Goal: Task Accomplishment & Management: Use online tool/utility

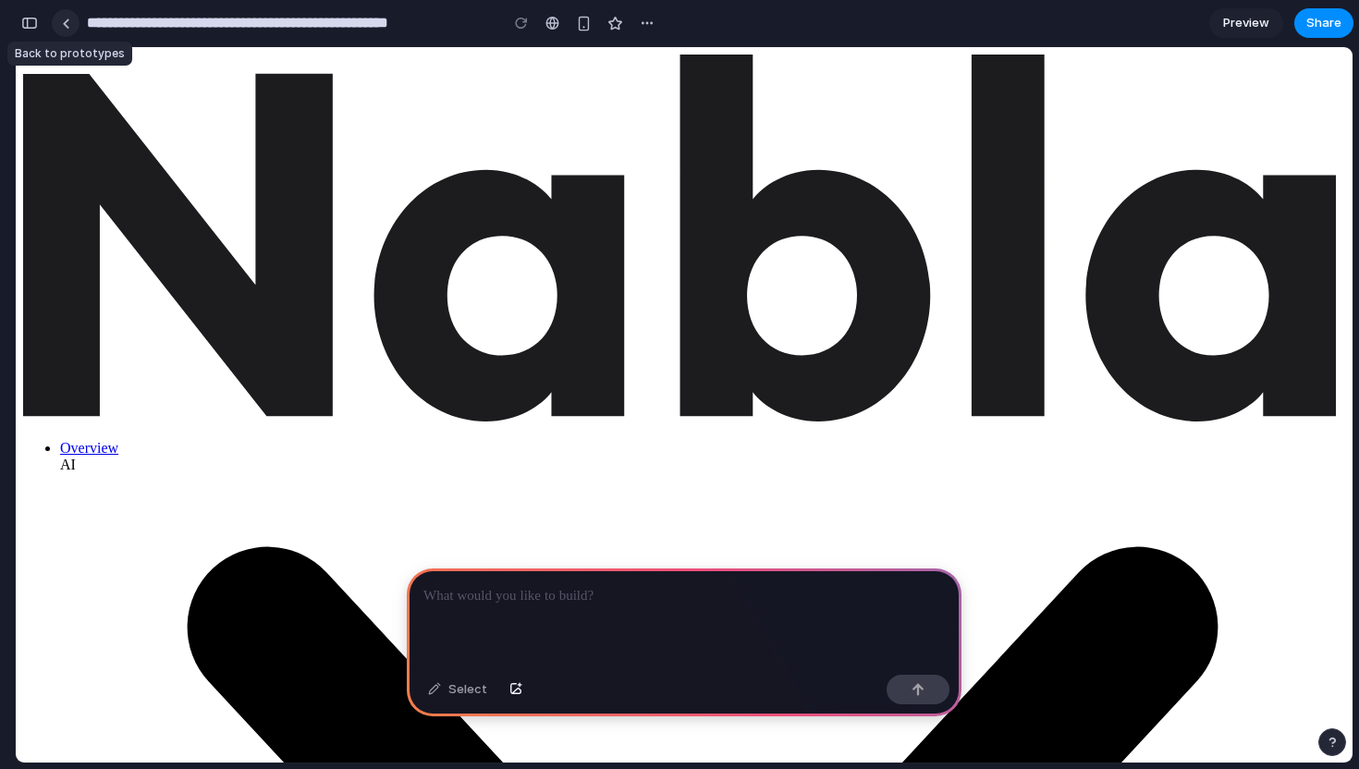
click at [67, 24] on div at bounding box center [66, 23] width 8 height 10
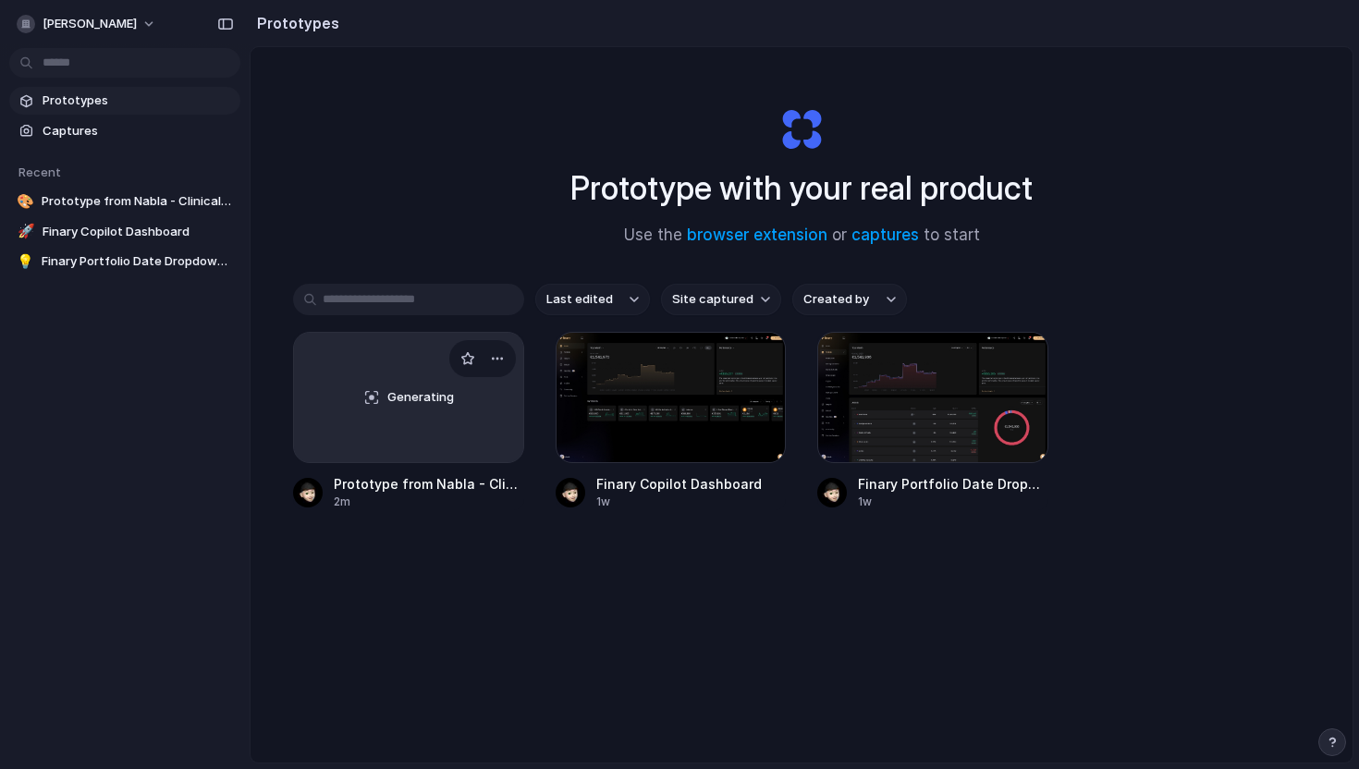
click at [388, 366] on div "Generating" at bounding box center [408, 397] width 229 height 129
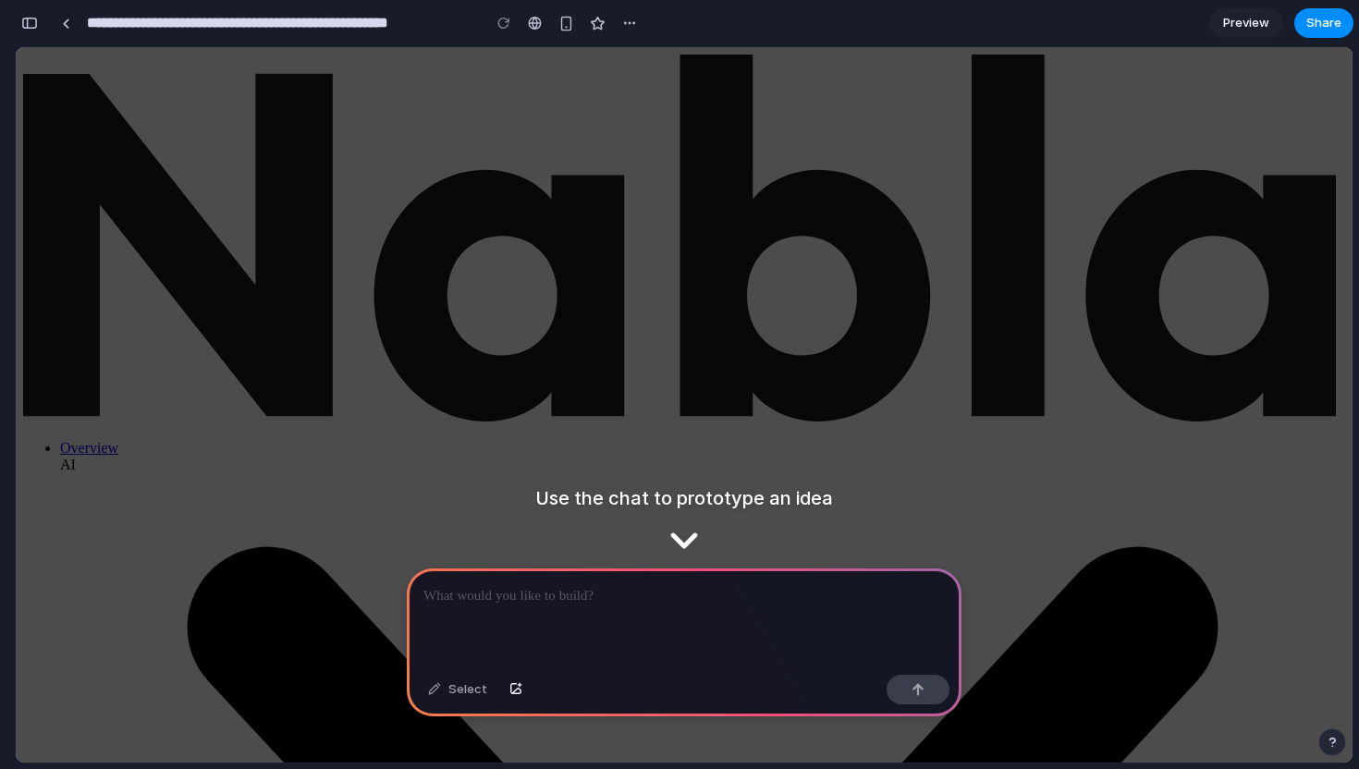
click at [498, 611] on div at bounding box center [684, 618] width 555 height 99
click at [468, 688] on div "Select" at bounding box center [458, 690] width 78 height 30
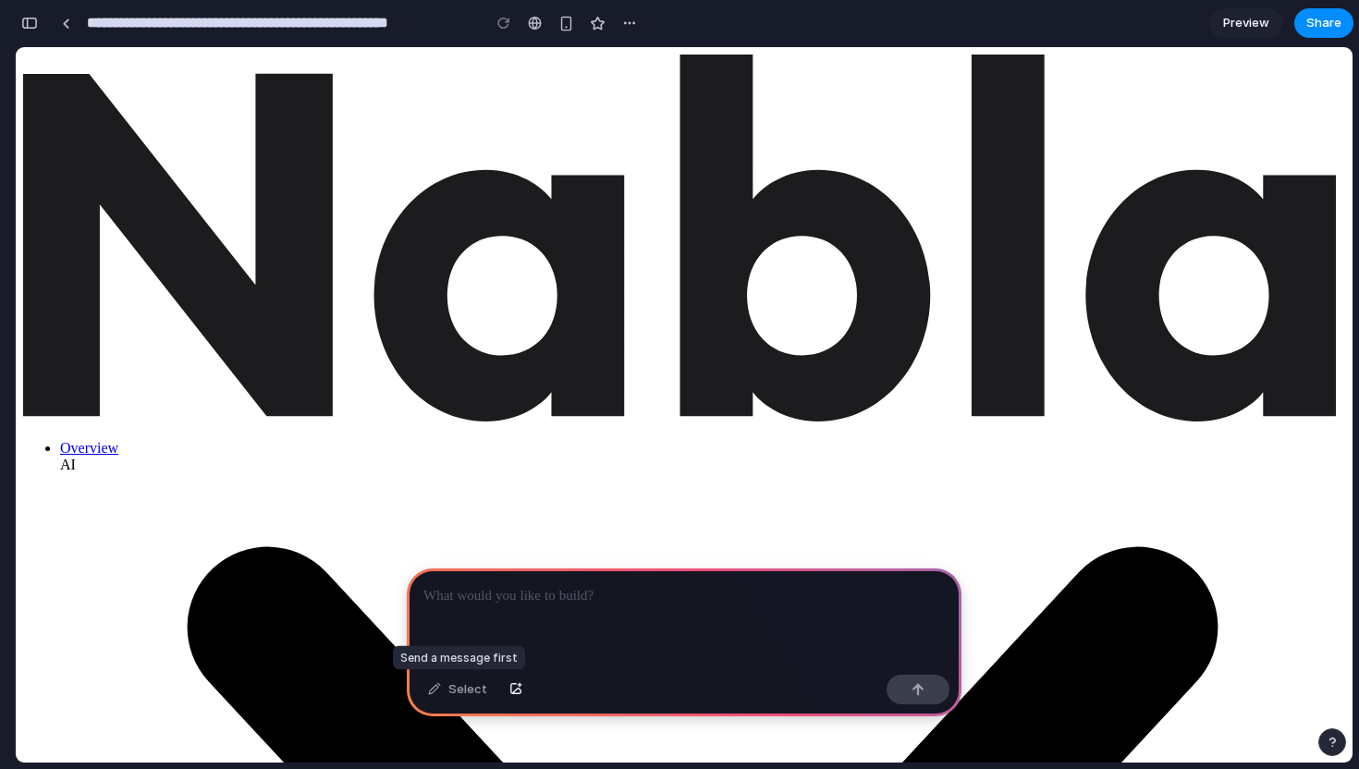
click at [438, 692] on div "Select" at bounding box center [458, 690] width 78 height 30
click at [430, 687] on div "Select" at bounding box center [458, 690] width 78 height 30
click at [496, 596] on p at bounding box center [683, 596] width 521 height 22
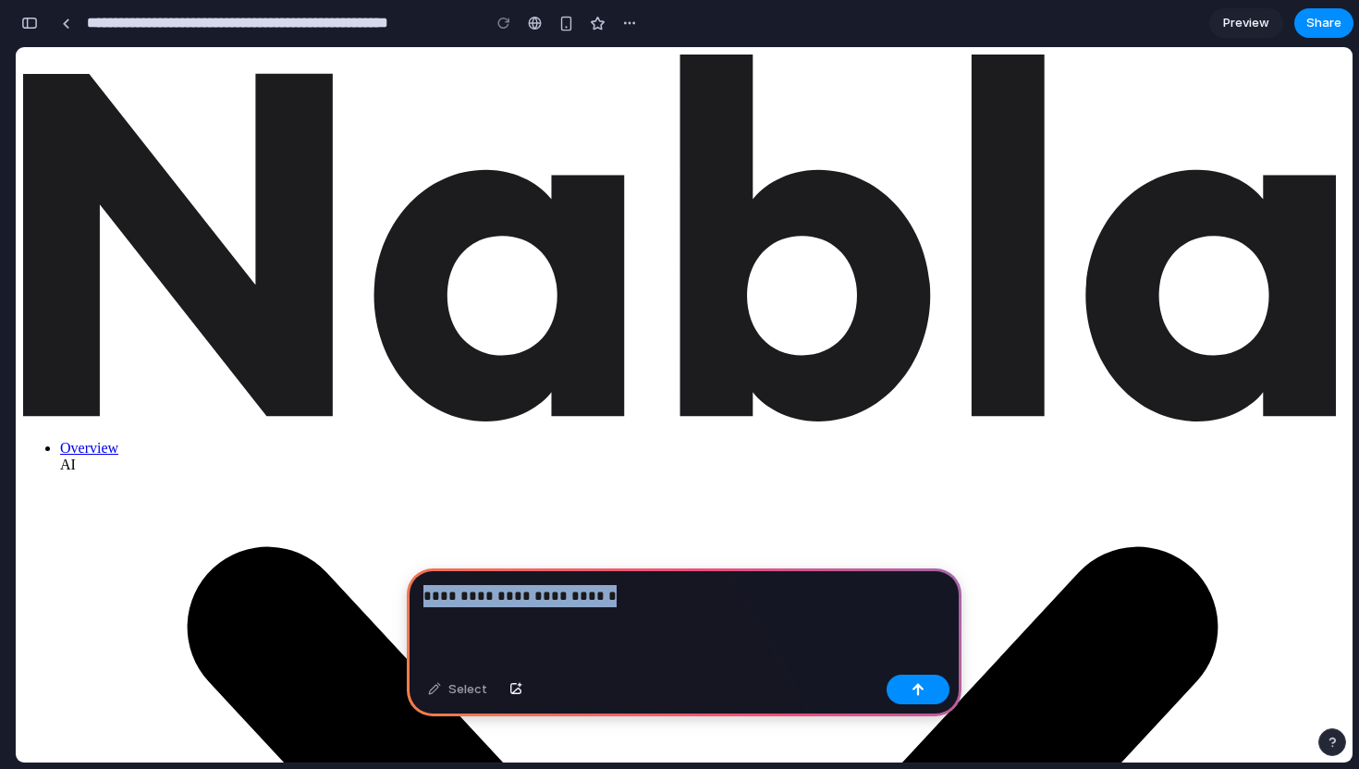
drag, startPoint x: 624, startPoint y: 641, endPoint x: 395, endPoint y: 596, distance: 233.5
drag, startPoint x: 514, startPoint y: 643, endPoint x: 404, endPoint y: 598, distance: 118.6
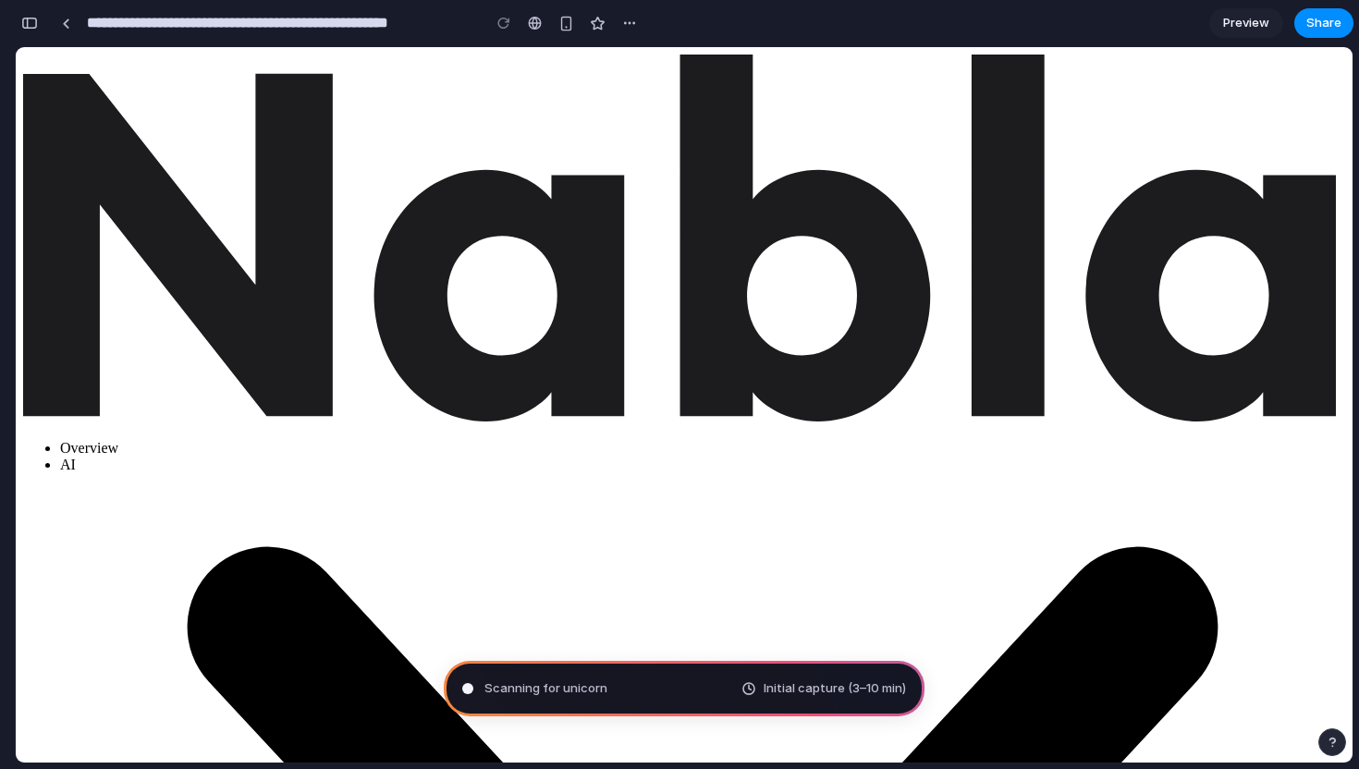
type input "**********"
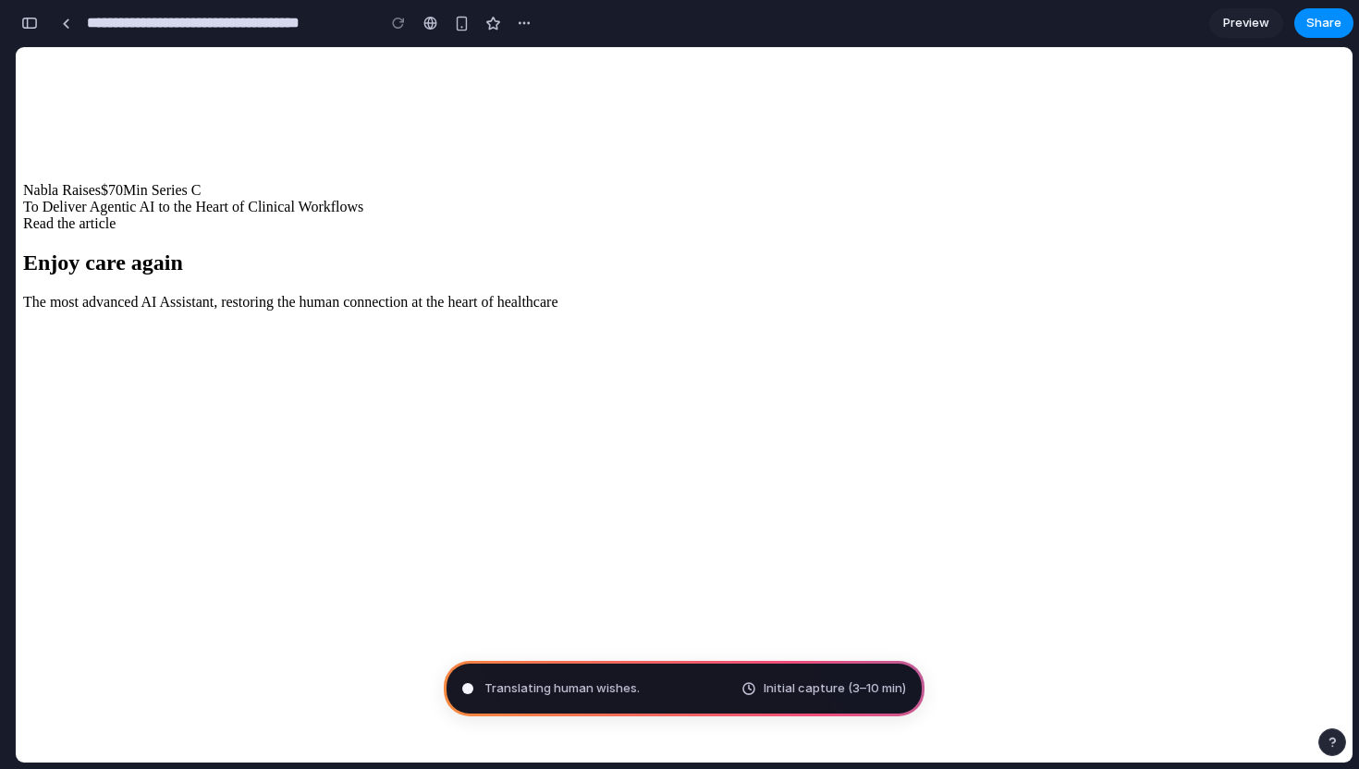
scroll to position [5017, 0]
drag, startPoint x: 597, startPoint y: 312, endPoint x: 676, endPoint y: 312, distance: 78.6
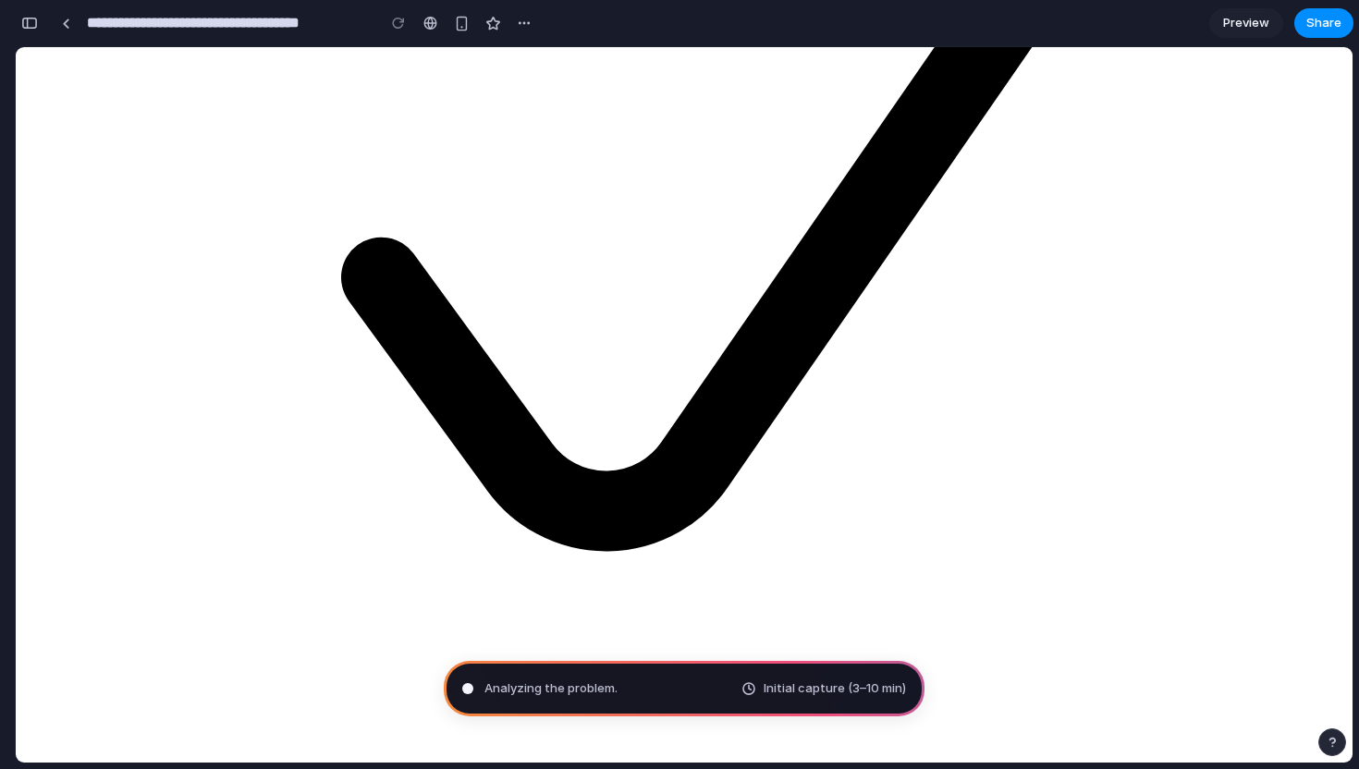
scroll to position [0, 0]
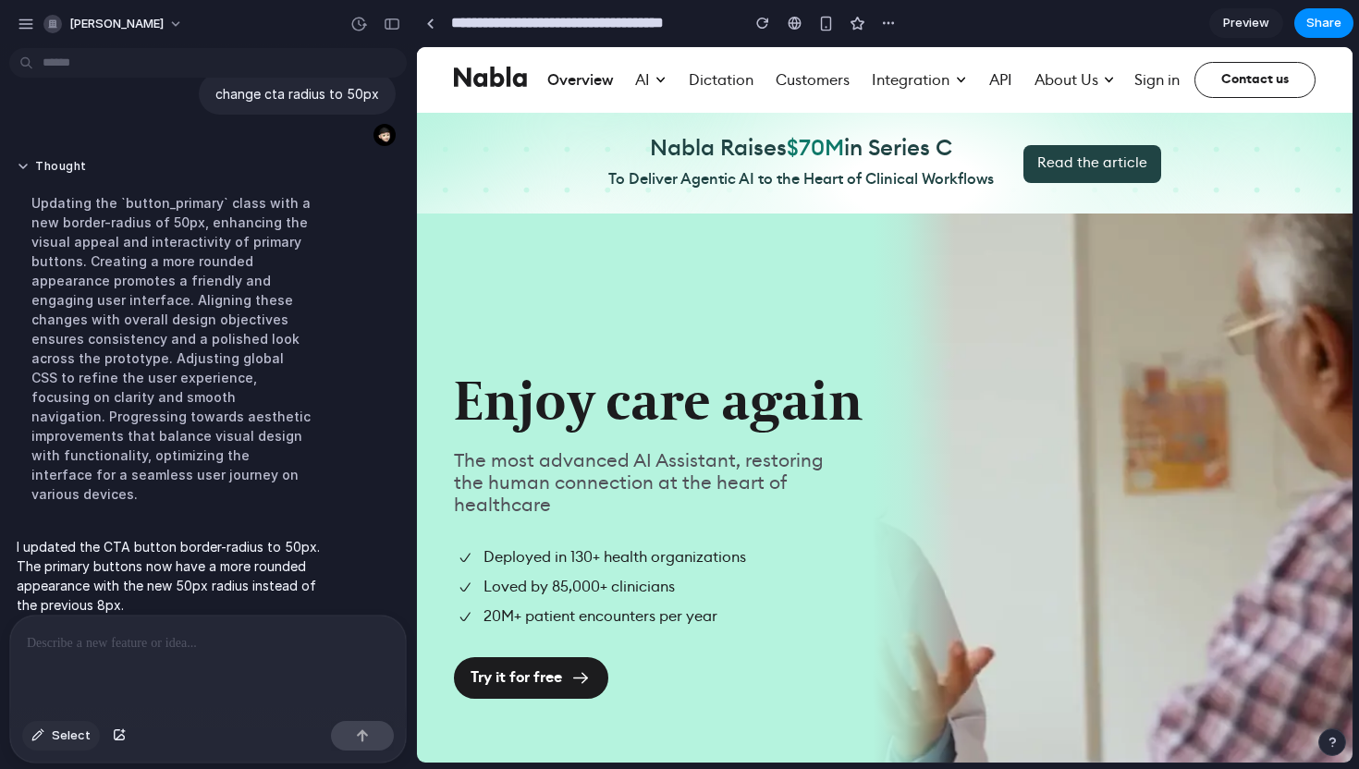
click at [46, 736] on button "Select" at bounding box center [61, 736] width 78 height 30
click at [1060, 167] on div at bounding box center [885, 405] width 935 height 715
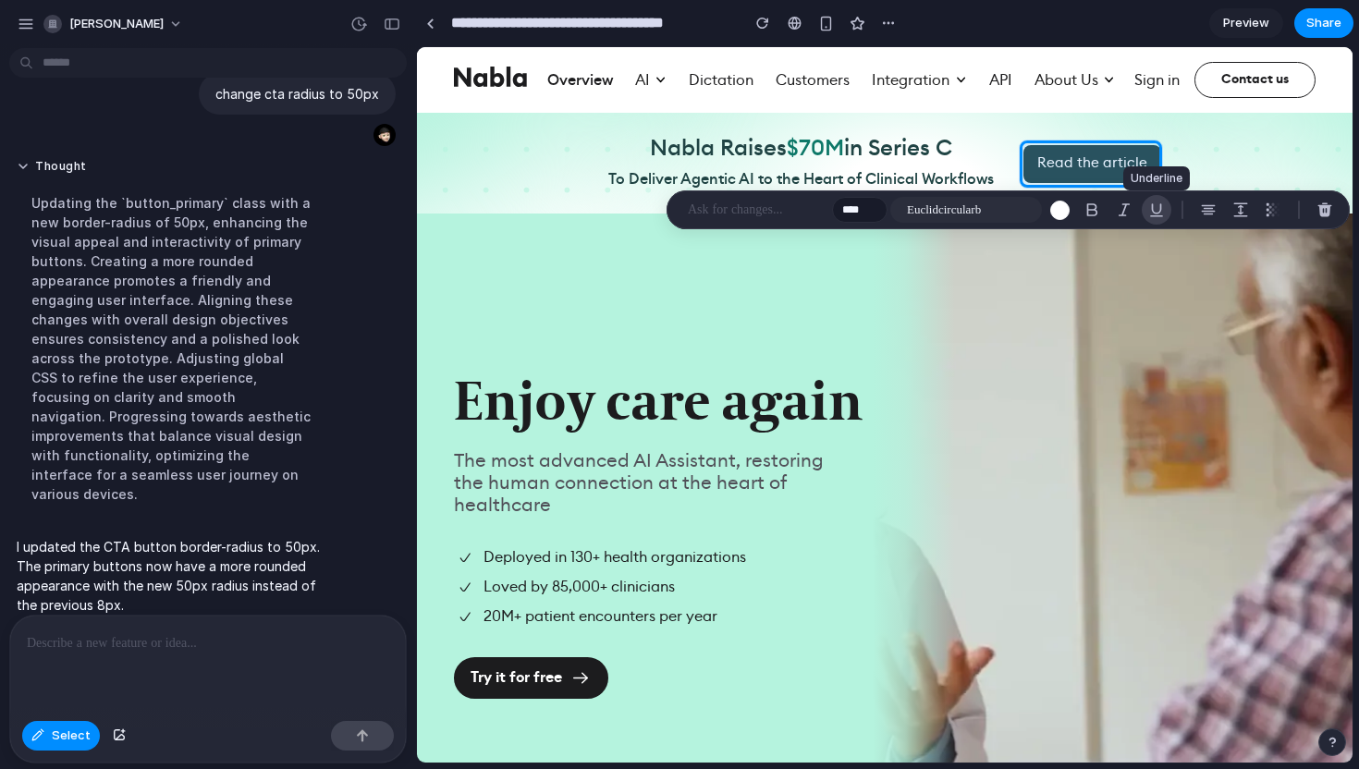
click at [1156, 210] on div "button" at bounding box center [1156, 210] width 17 height 17
click at [767, 211] on p at bounding box center [756, 210] width 137 height 22
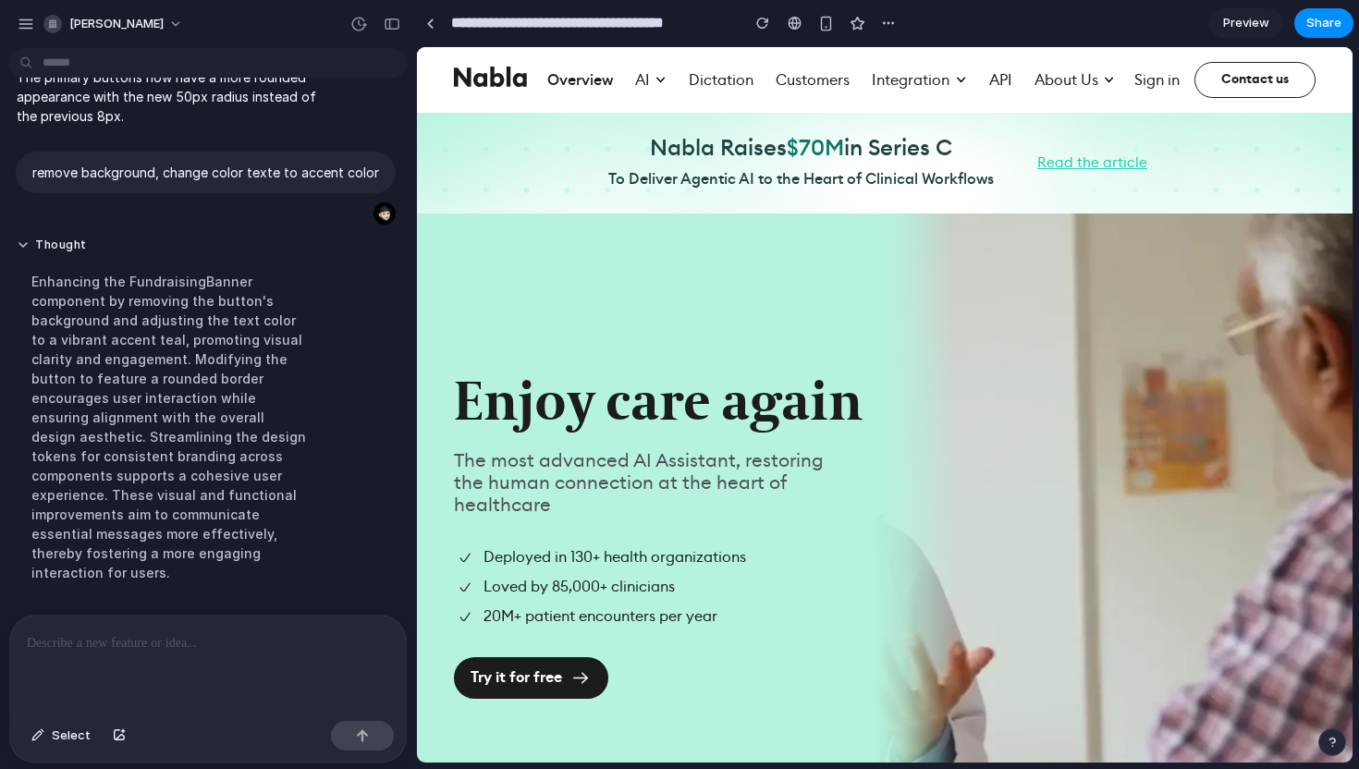
scroll to position [325, 0]
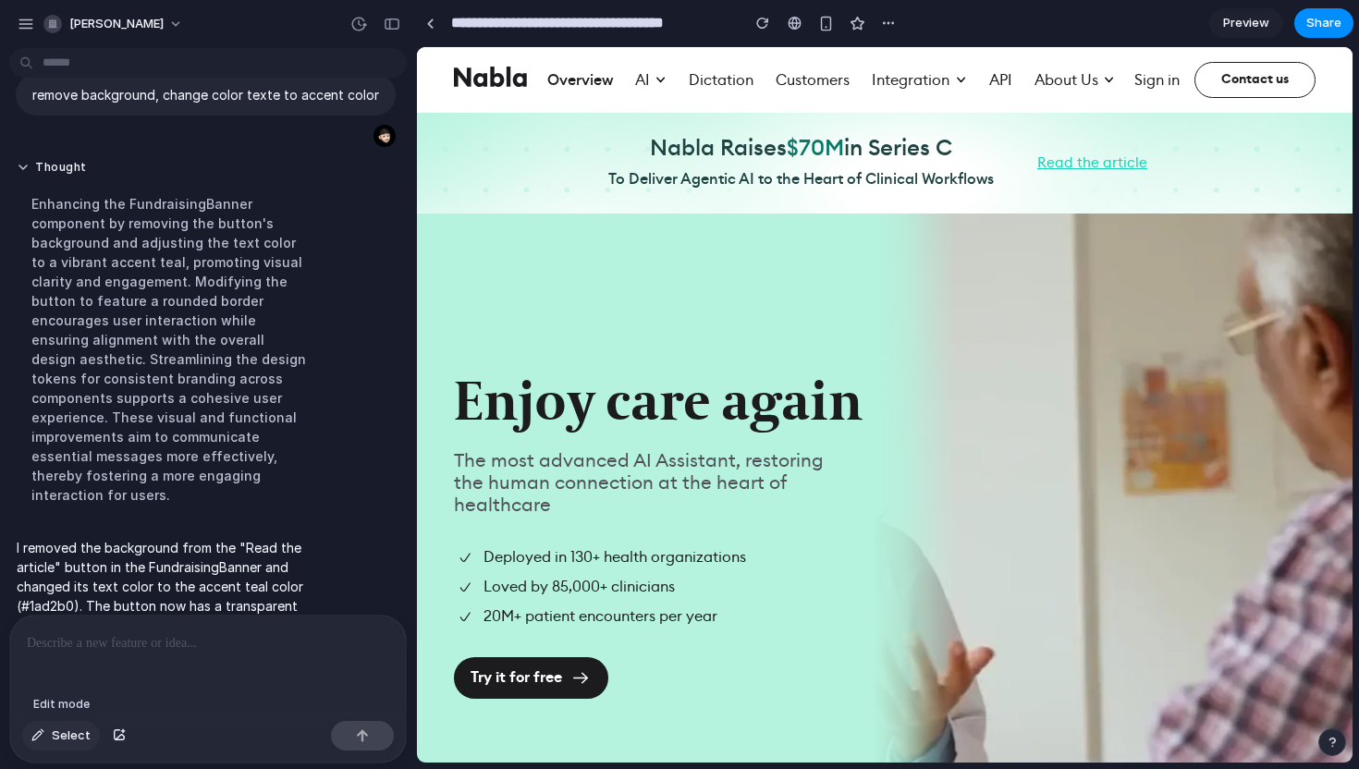
click at [40, 740] on div "button" at bounding box center [37, 735] width 13 height 11
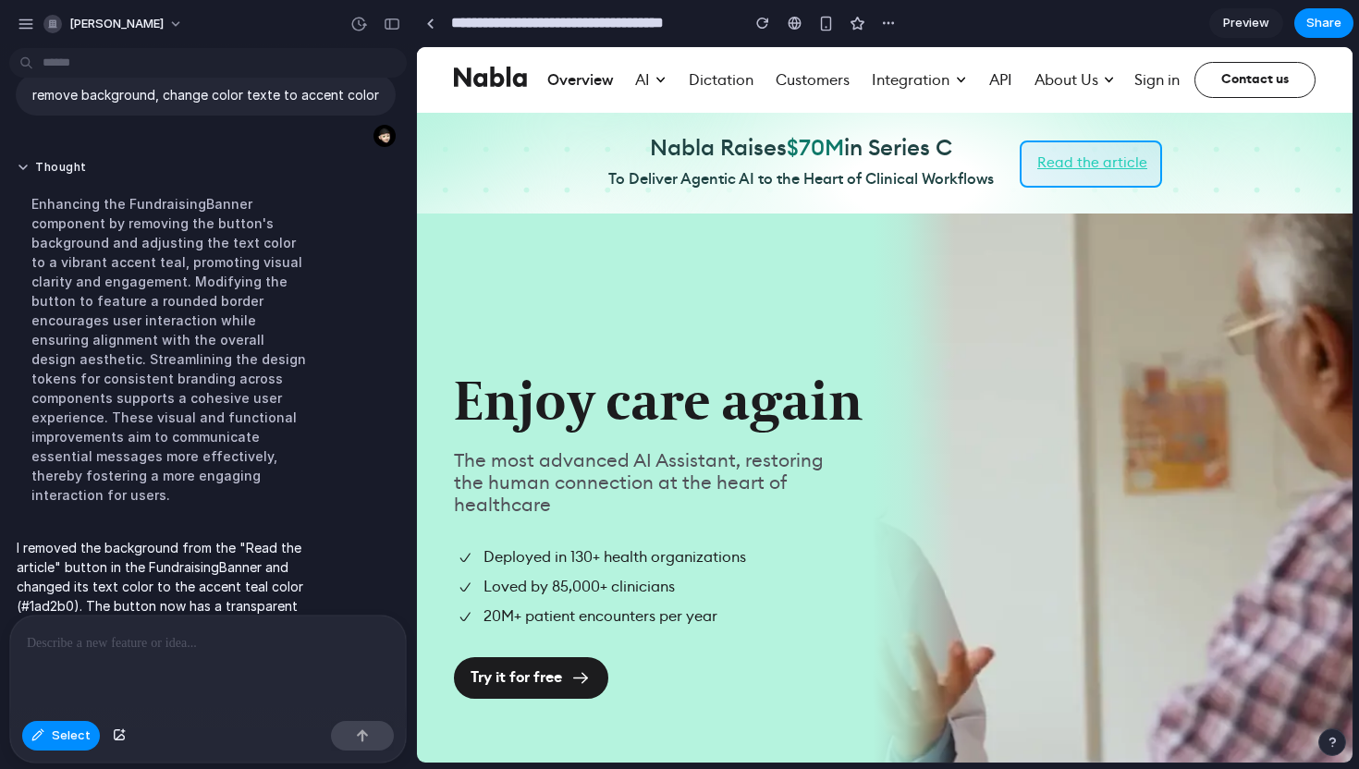
click at [1082, 166] on div at bounding box center [885, 405] width 935 height 715
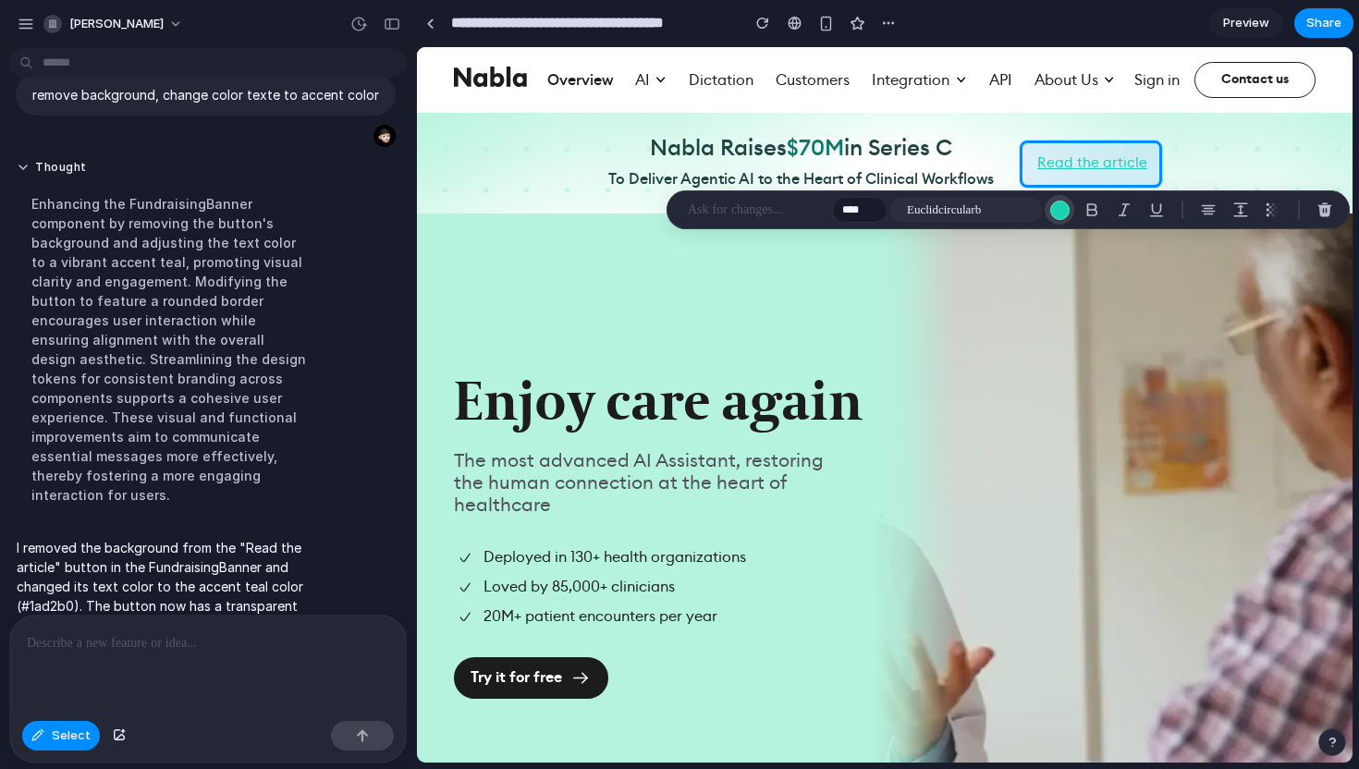
click at [1062, 208] on div "button" at bounding box center [1059, 210] width 19 height 19
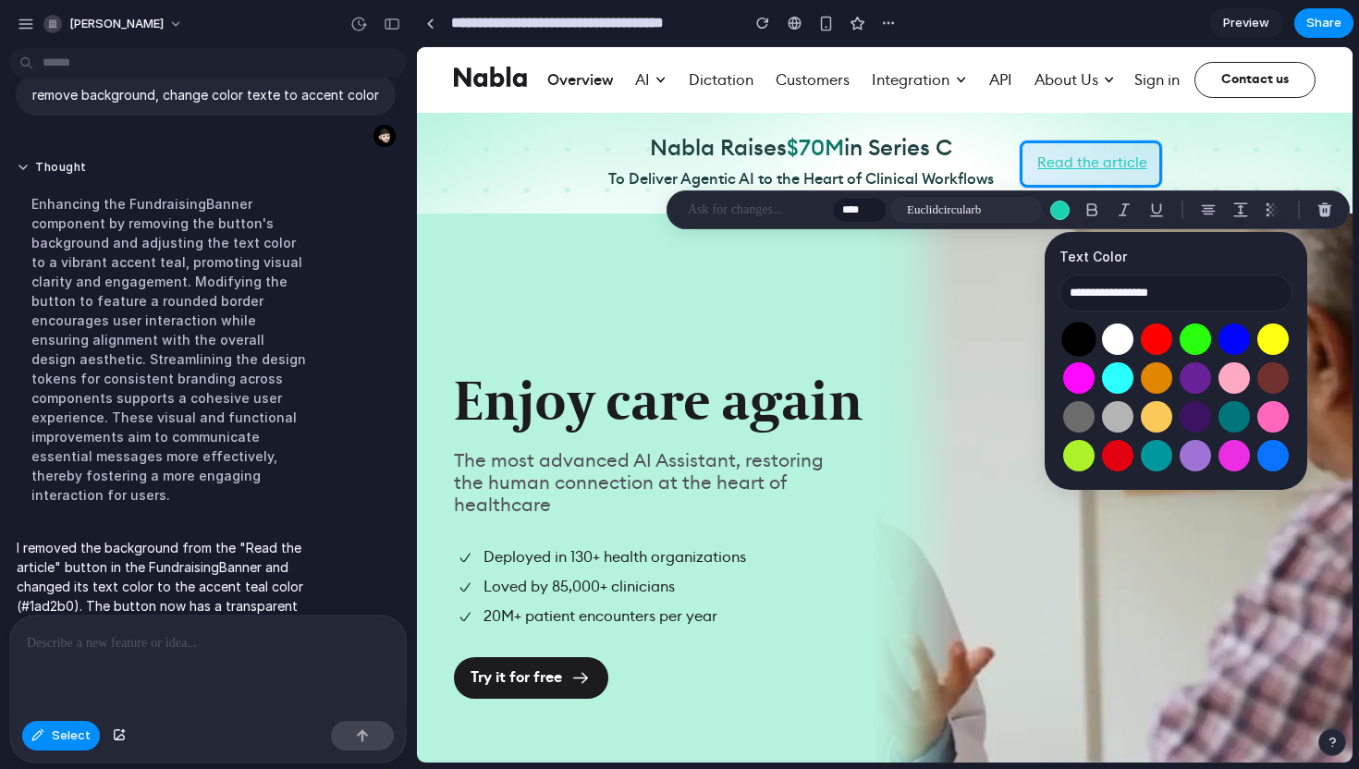
click at [1080, 344] on button "Select color oklch(0 0 0)" at bounding box center [1078, 339] width 34 height 34
type input "**********"
click at [240, 675] on div at bounding box center [208, 665] width 396 height 98
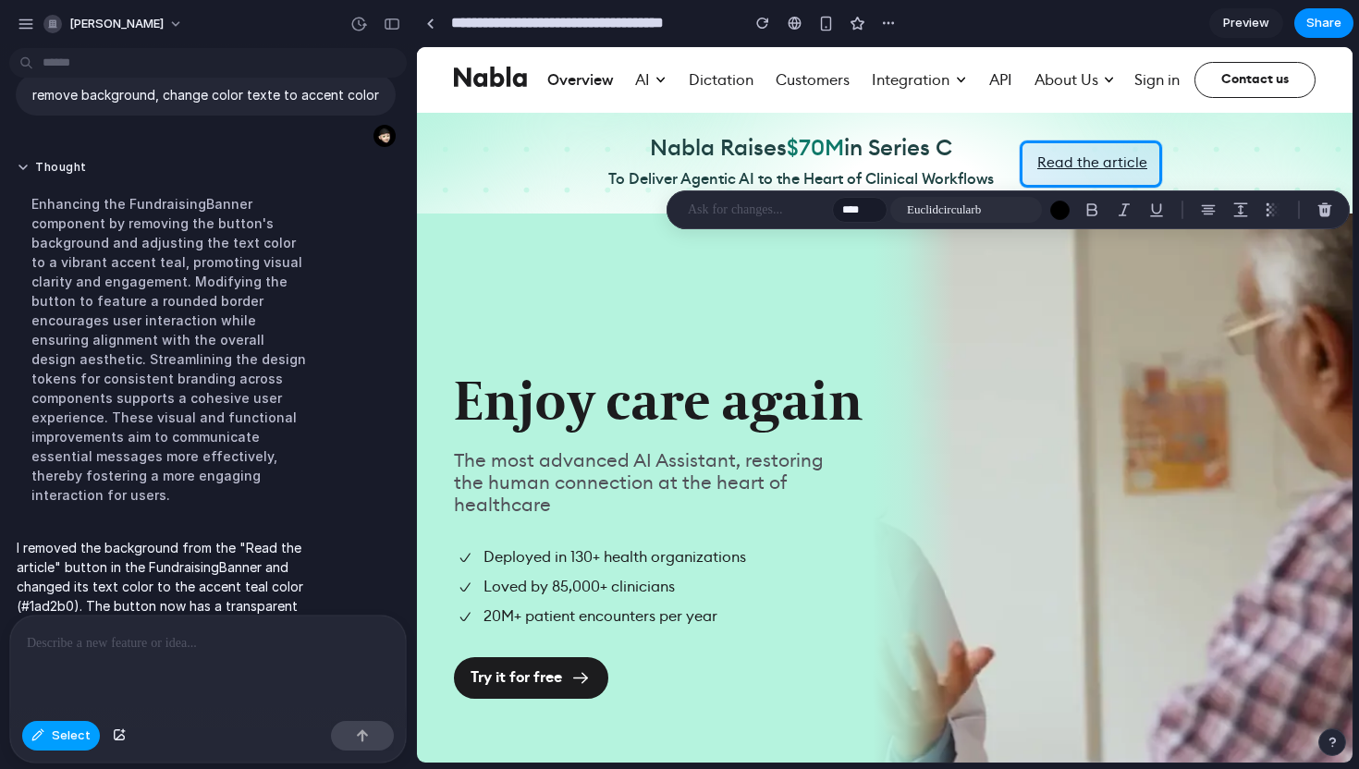
click at [44, 740] on button "Select" at bounding box center [61, 736] width 78 height 30
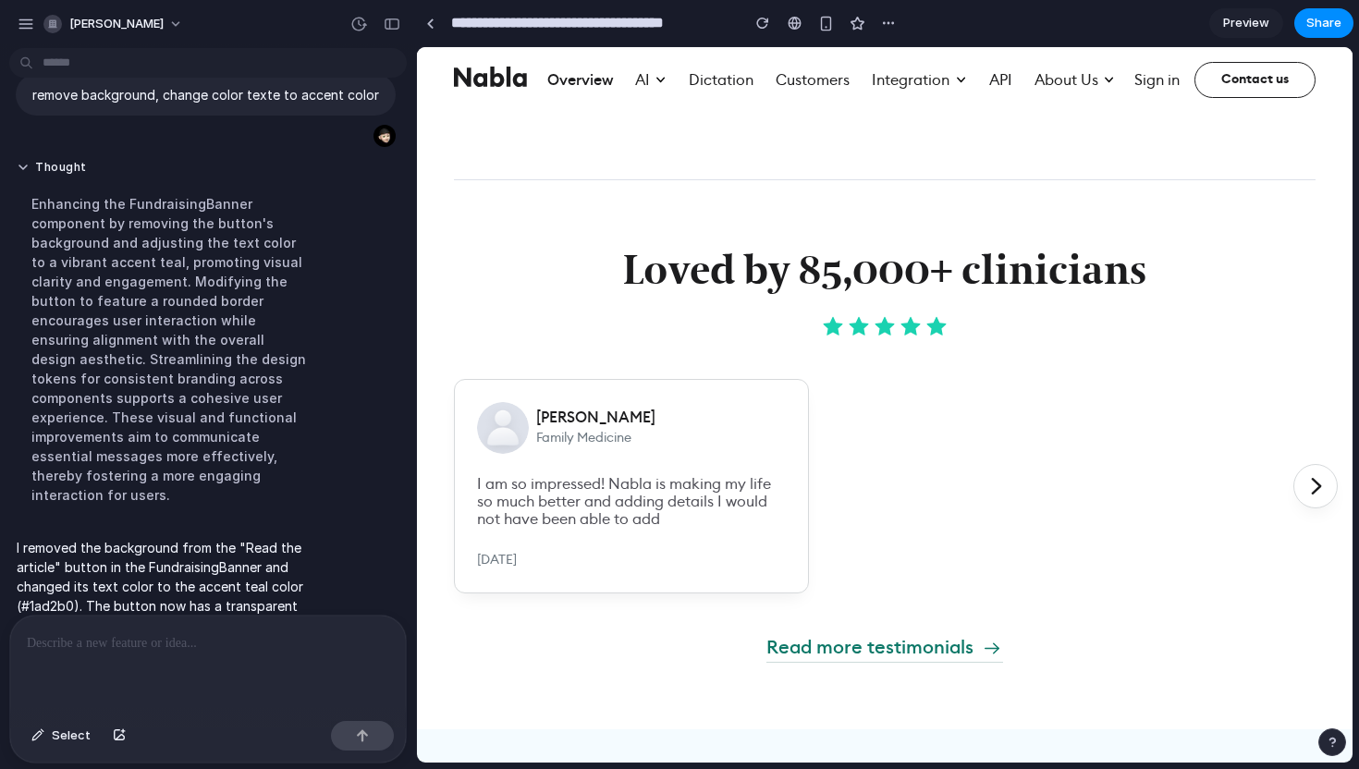
scroll to position [1788, 0]
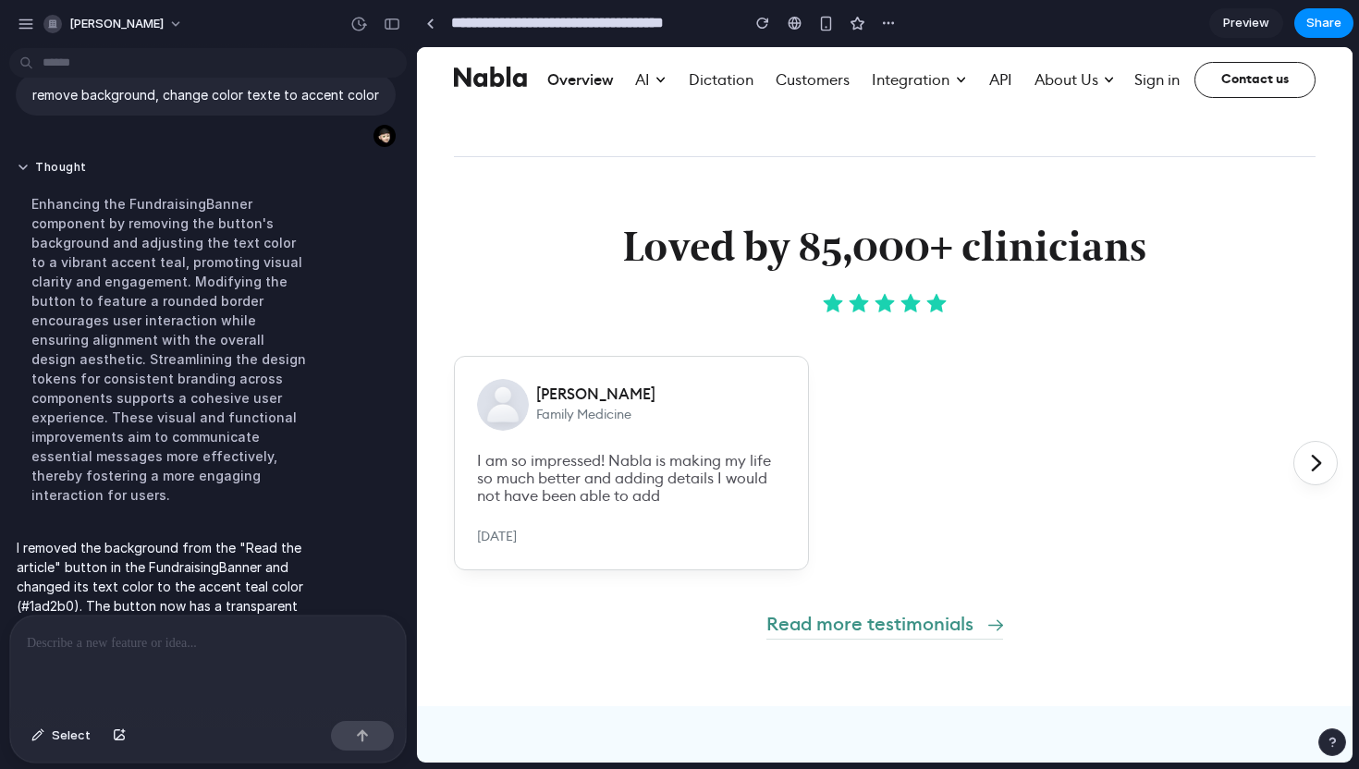
click at [919, 611] on div "Read more testimonials" at bounding box center [869, 625] width 207 height 28
click at [40, 742] on button "Select" at bounding box center [61, 736] width 78 height 30
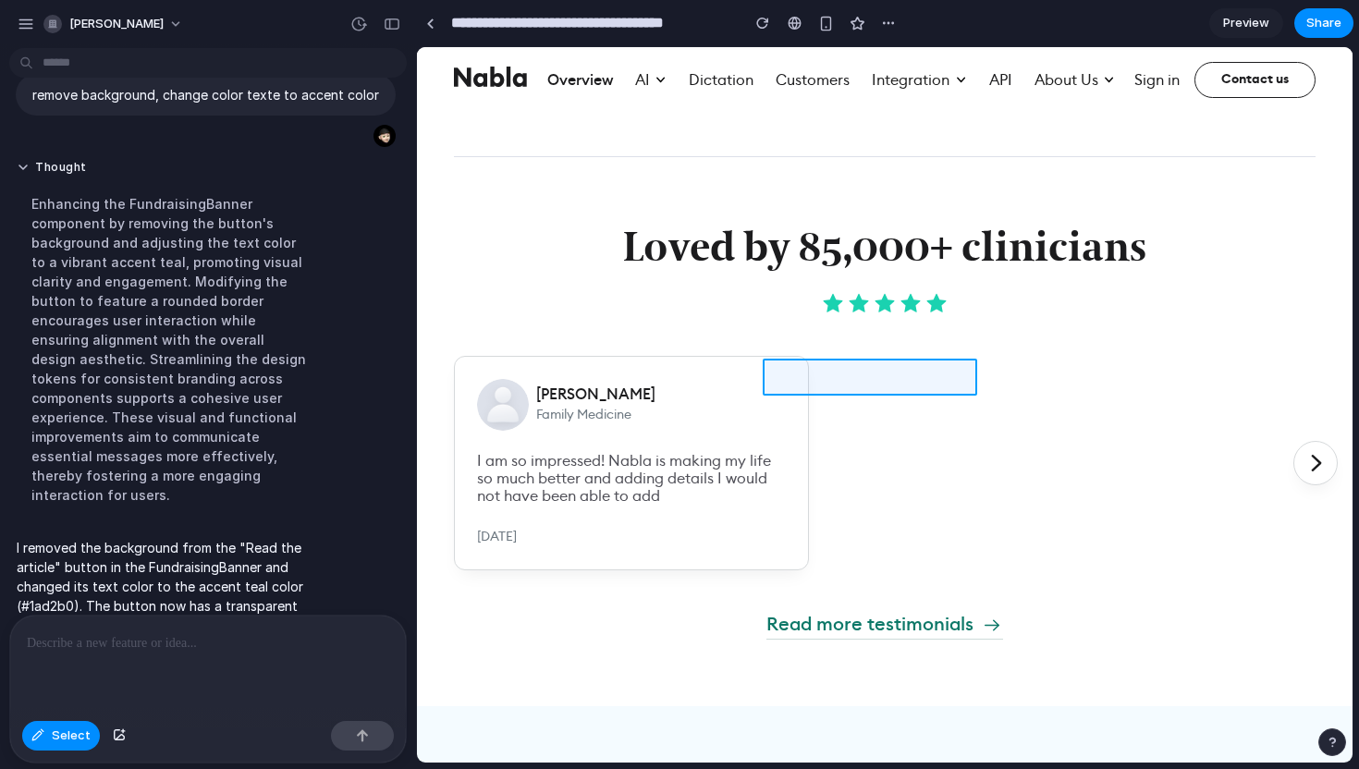
click at [825, 378] on div at bounding box center [885, 405] width 935 height 715
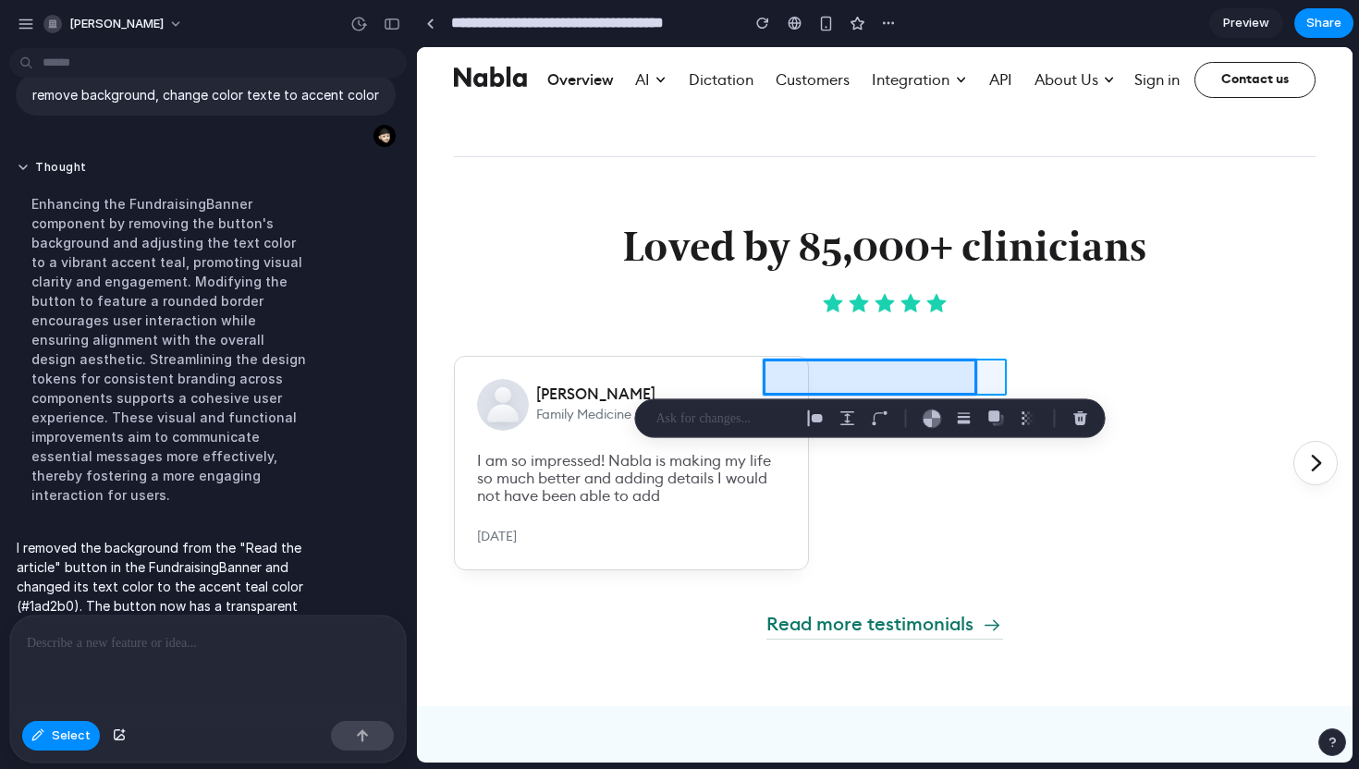
click at [988, 364] on div at bounding box center [885, 405] width 935 height 715
click at [992, 376] on div at bounding box center [885, 405] width 935 height 715
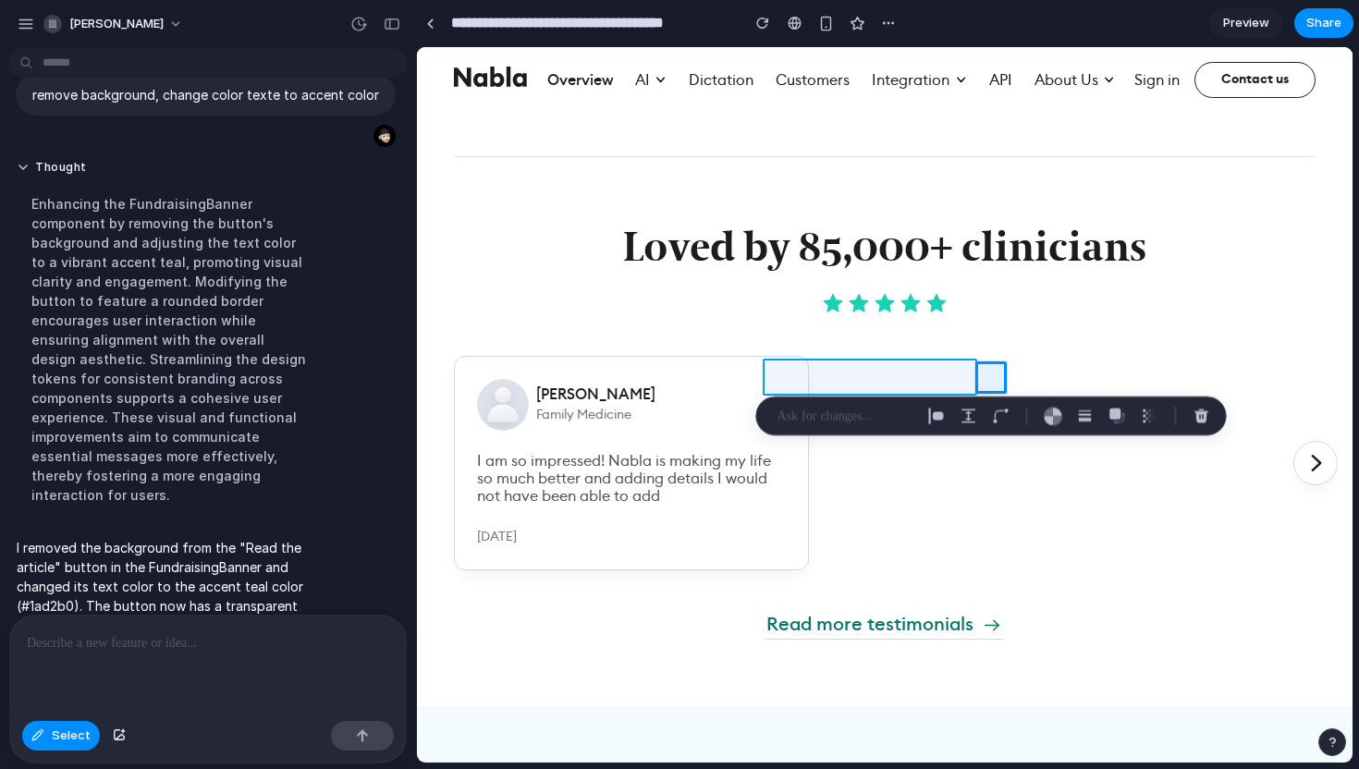
click at [866, 372] on div at bounding box center [885, 405] width 935 height 715
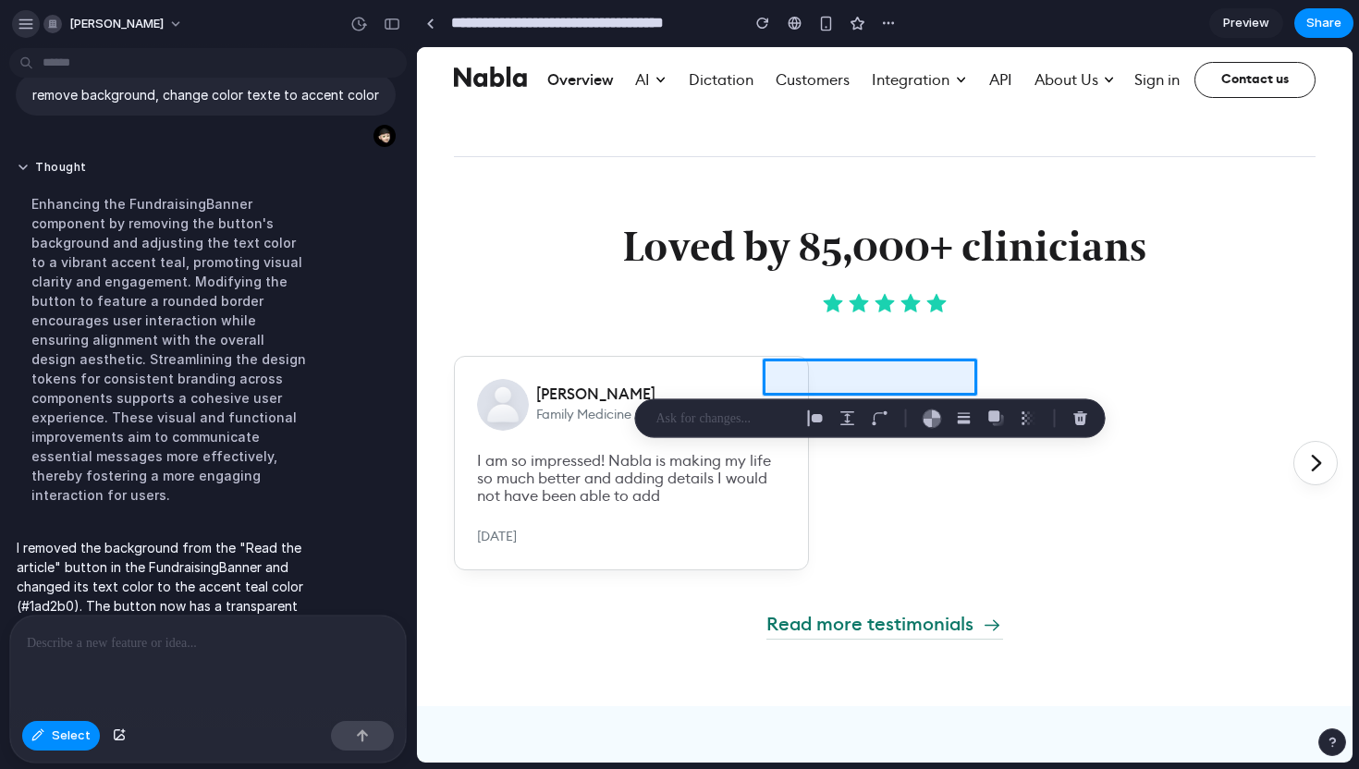
click at [25, 22] on div "button" at bounding box center [26, 24] width 17 height 17
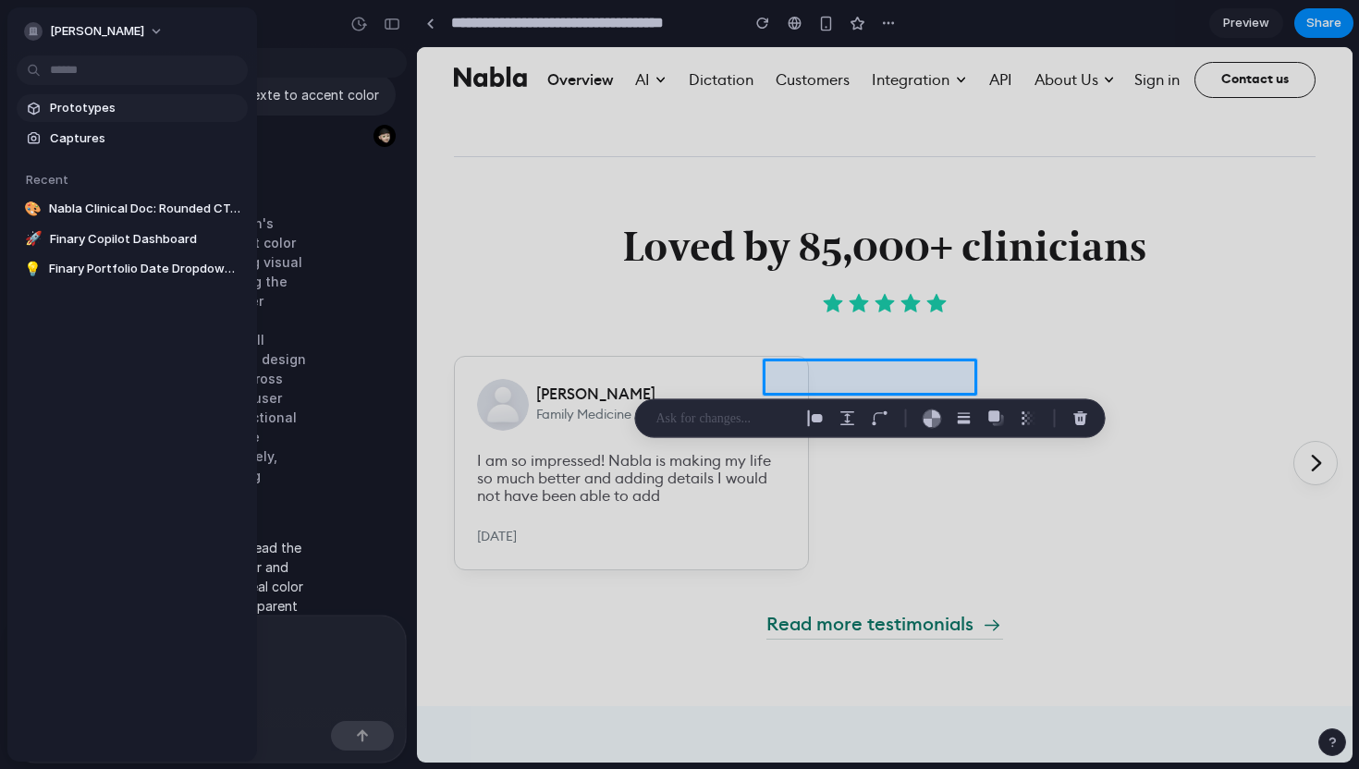
click at [82, 112] on span "Prototypes" at bounding box center [145, 108] width 190 height 18
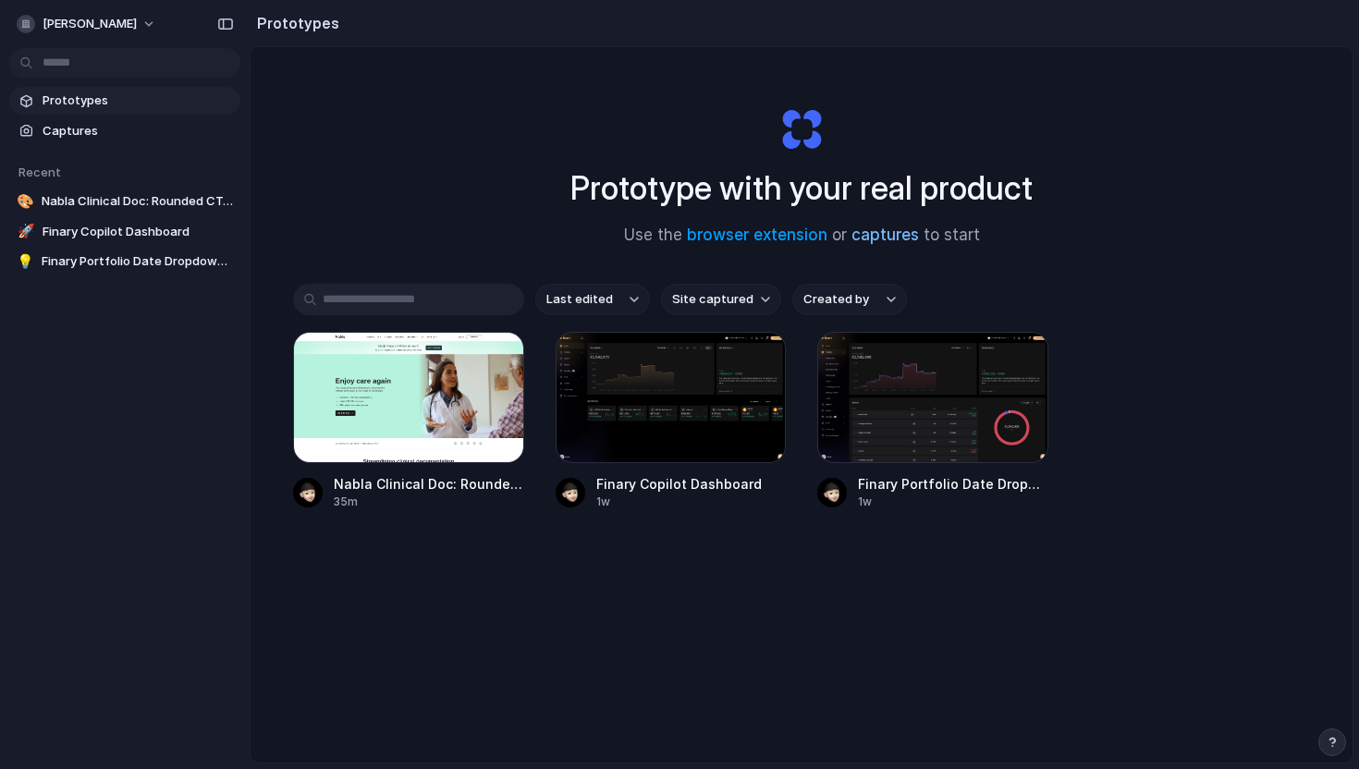
click at [876, 237] on link "captures" at bounding box center [884, 235] width 67 height 18
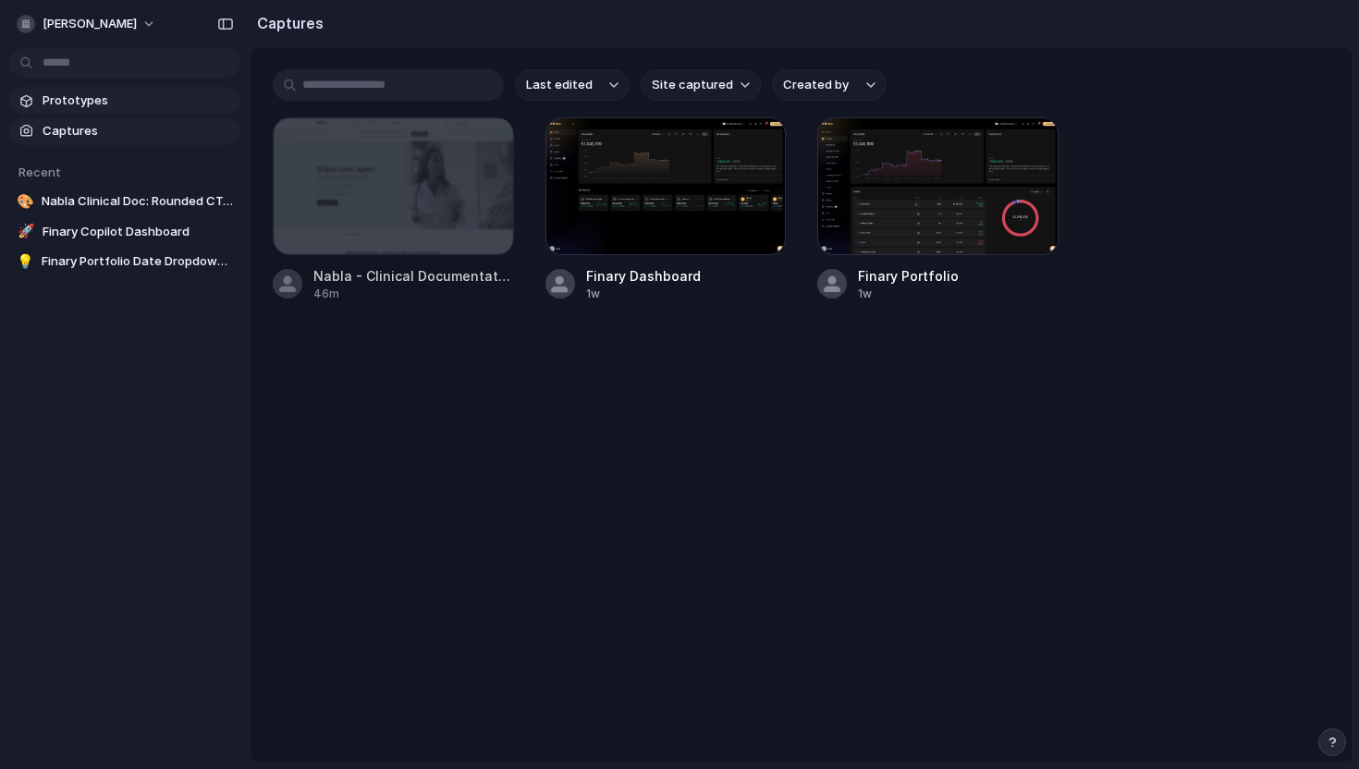
click at [111, 100] on span "Prototypes" at bounding box center [138, 101] width 190 height 18
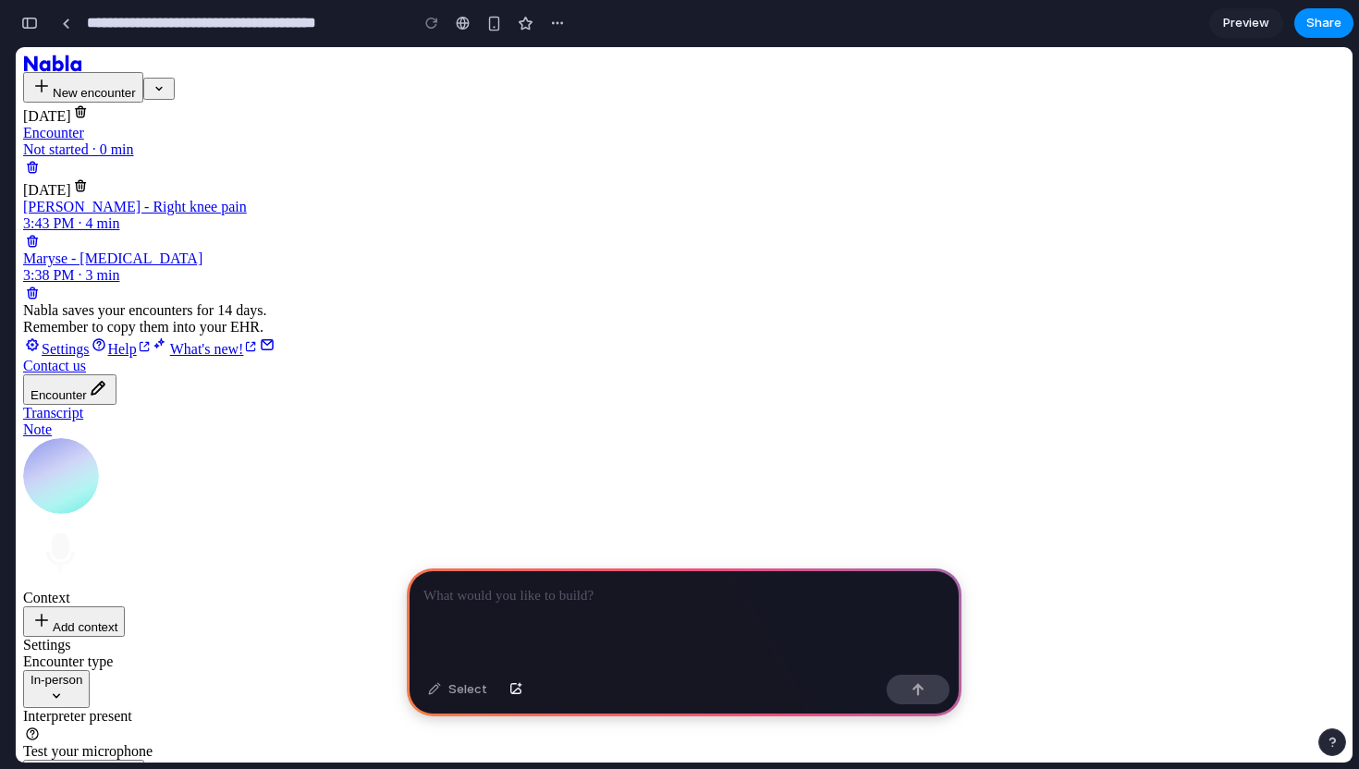
click at [167, 97] on icon "button" at bounding box center [159, 88] width 17 height 17
click at [505, 591] on p at bounding box center [683, 596] width 521 height 22
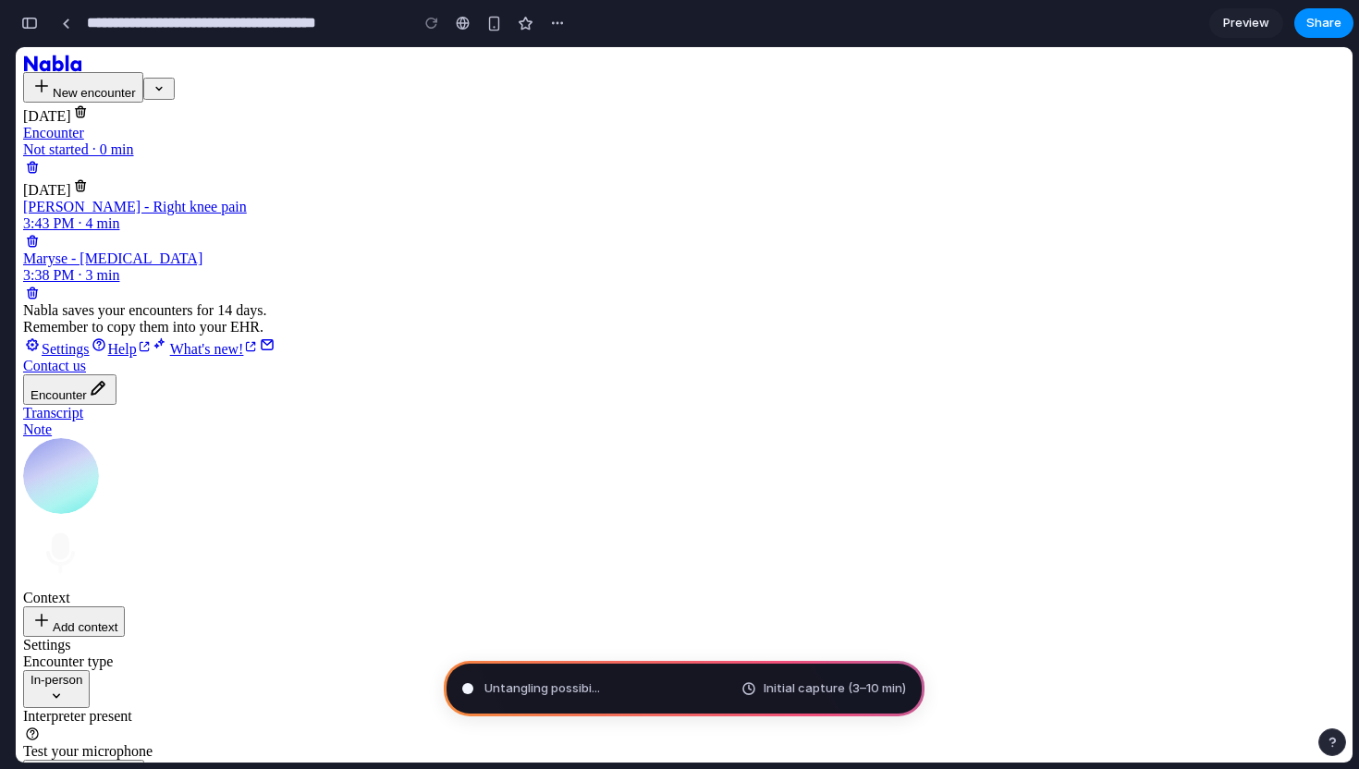
type input "**********"
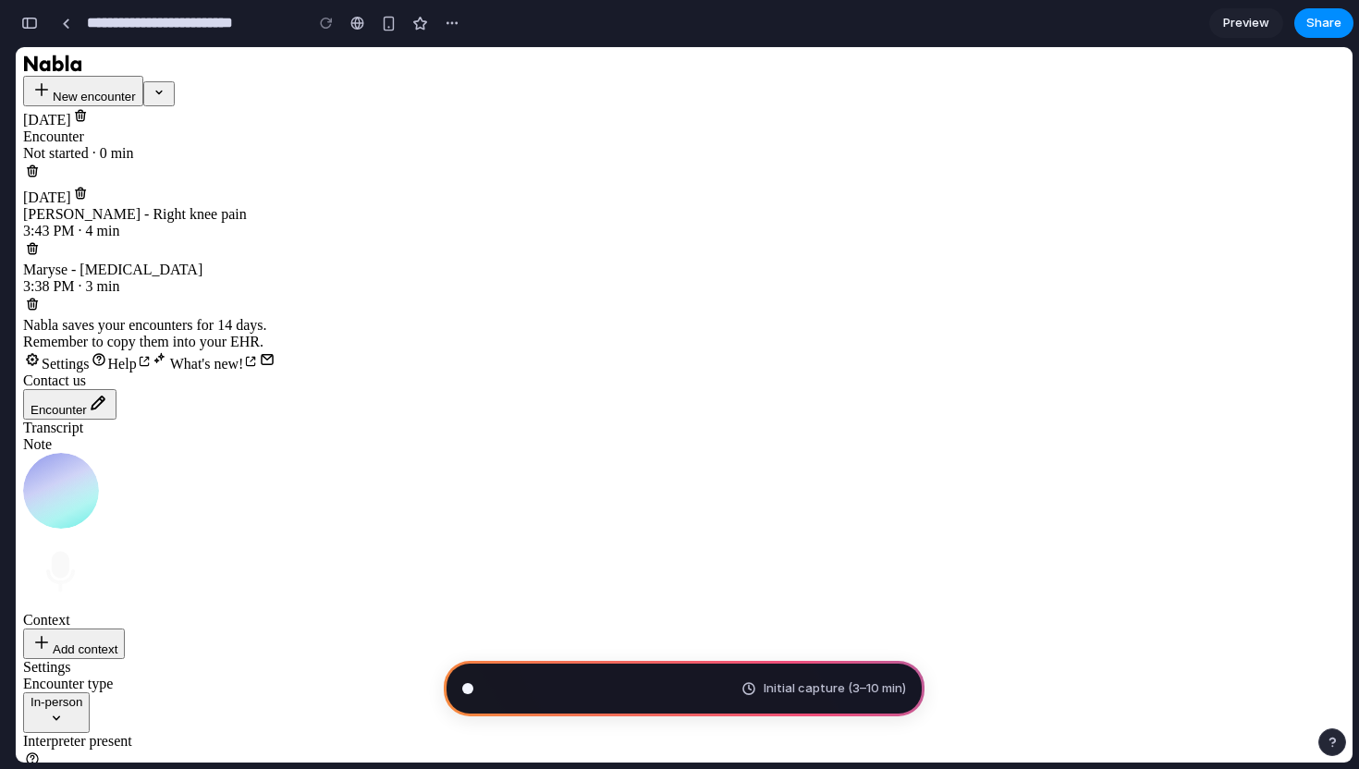
scroll to position [484, 0]
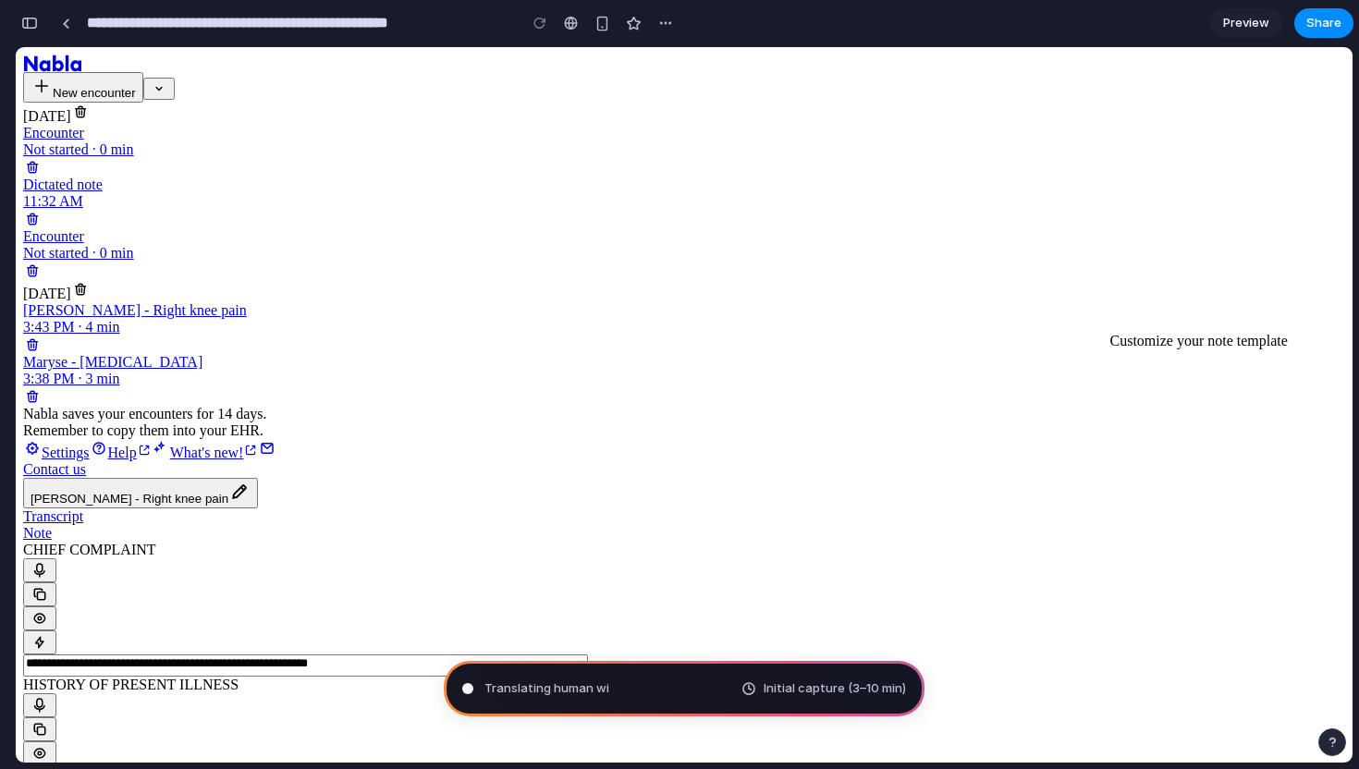
type input "**********"
